Goal: Find specific page/section: Find specific page/section

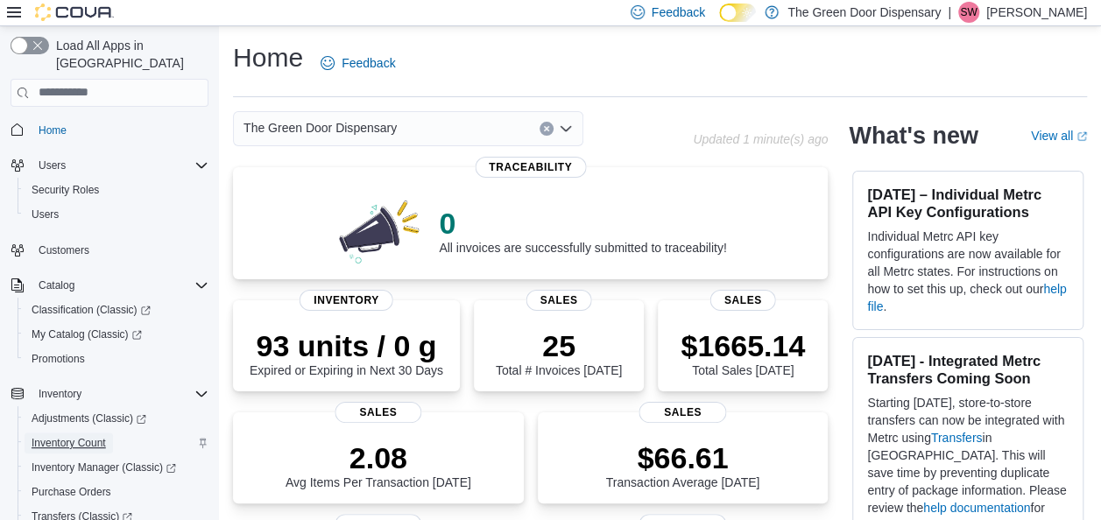
click at [89, 436] on span "Inventory Count" at bounding box center [69, 443] width 74 height 14
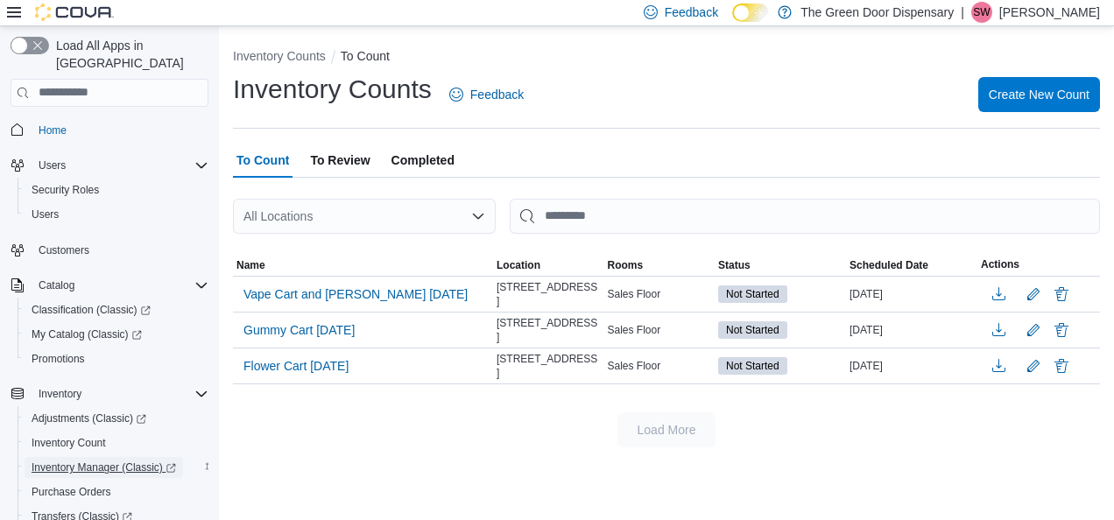
click at [124, 461] on span "Inventory Manager (Classic)" at bounding box center [104, 468] width 144 height 14
